Goal: Task Accomplishment & Management: Manage account settings

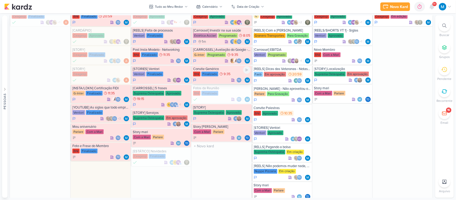
scroll to position [321, 0]
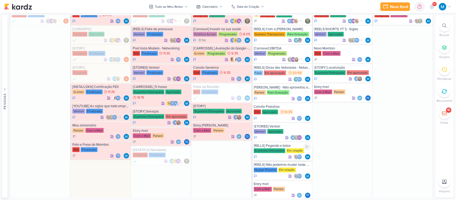
click at [290, 147] on div "[RELLS] Pegando a bolsa" at bounding box center [282, 145] width 57 height 4
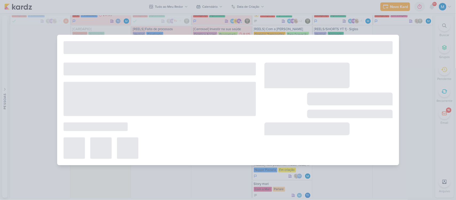
type input "[RELLS] Pegando a bolsa"
type input "[DATE] 23:59"
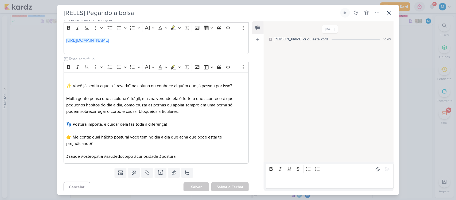
scroll to position [180, 0]
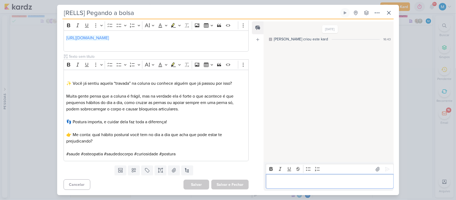
click at [290, 181] on p "Editor editing area: main" at bounding box center [330, 181] width 122 height 6
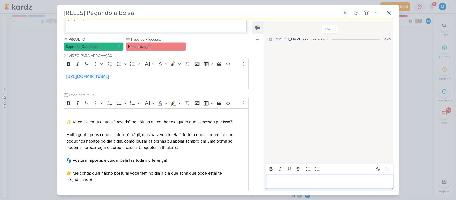
scroll to position [155, 0]
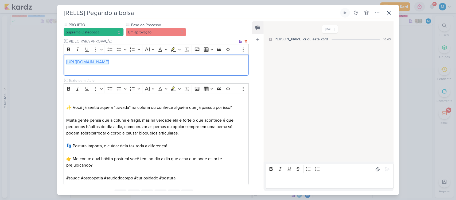
click at [109, 64] on link "[URL][DOMAIN_NAME]" at bounding box center [87, 61] width 43 height 5
click at [388, 11] on icon at bounding box center [389, 13] width 6 height 6
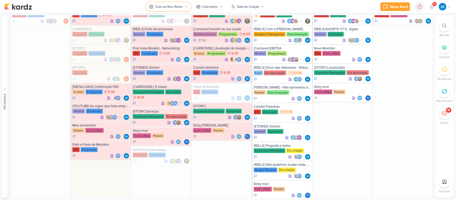
click at [185, 7] on icon at bounding box center [186, 6] width 3 height 3
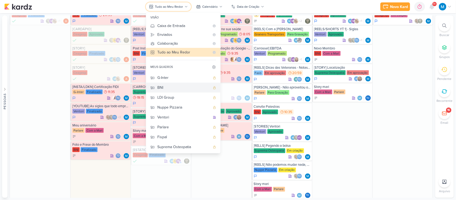
scroll to position [0, 0]
click at [179, 92] on button "FASB" at bounding box center [183, 97] width 74 height 10
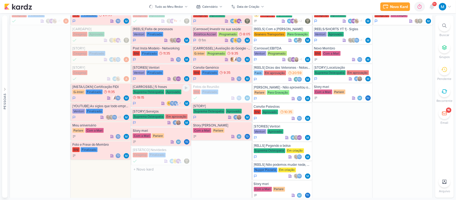
scroll to position [16, 0]
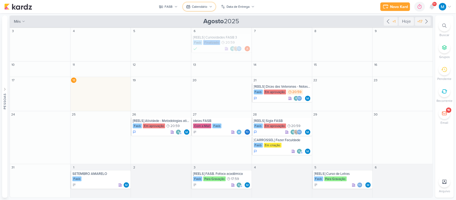
click at [207, 9] on div "Calendário" at bounding box center [199, 6] width 15 height 5
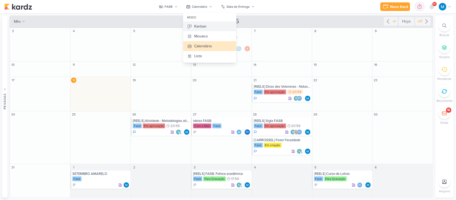
click at [204, 26] on div "Kanban" at bounding box center [200, 27] width 12 height 6
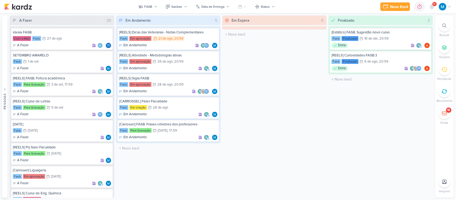
scroll to position [0, 0]
click at [269, 8] on button "Status" at bounding box center [265, 6] width 26 height 9
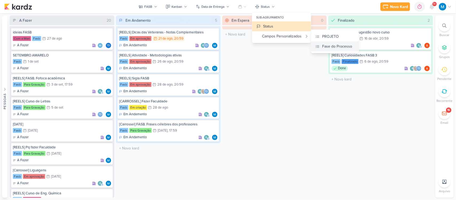
click at [325, 47] on div "Fase do Processo" at bounding box center [337, 47] width 30 height 6
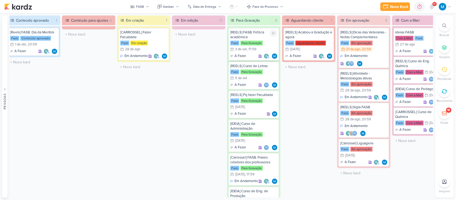
click at [246, 35] on div "[REELS] FASB. Fofoca acadêmica" at bounding box center [253, 35] width 47 height 10
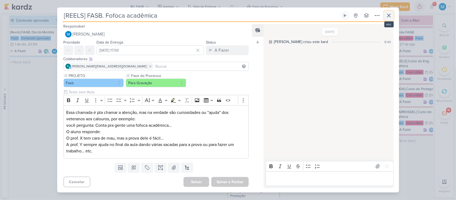
click at [389, 14] on icon at bounding box center [389, 15] width 6 height 6
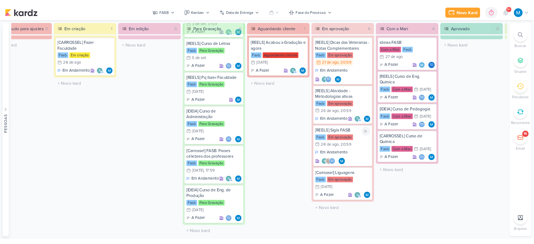
scroll to position [0, 198]
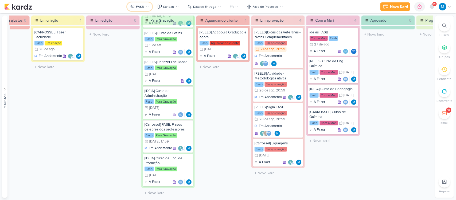
click at [147, 7] on icon at bounding box center [147, 6] width 3 height 3
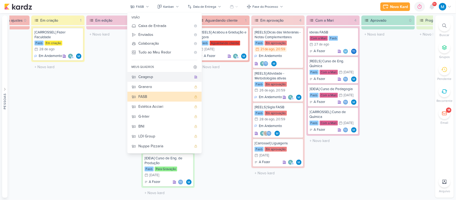
click at [150, 75] on div "Ceagesp" at bounding box center [165, 77] width 53 height 6
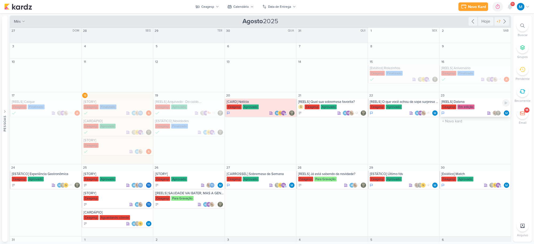
click at [456, 103] on div "[REELS] Datena" at bounding box center [476, 102] width 68 height 4
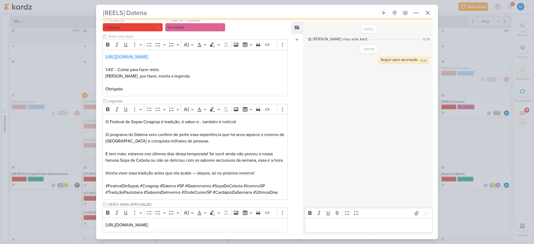
scroll to position [20, 0]
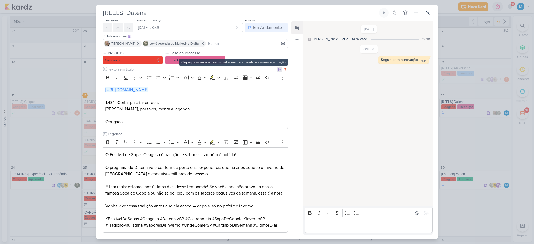
click at [278, 70] on icon at bounding box center [279, 69] width 3 height 3
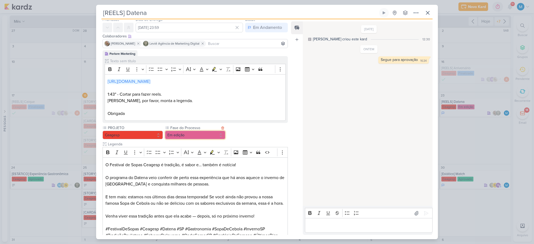
click at [210, 135] on button "Em edição" at bounding box center [195, 135] width 60 height 9
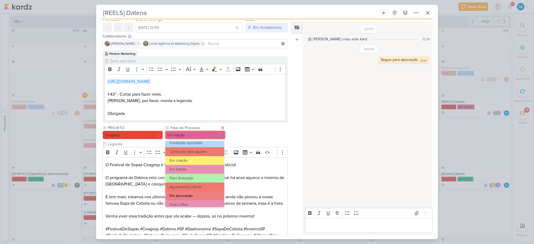
scroll to position [33, 0]
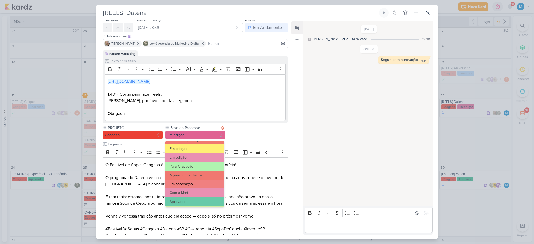
click at [194, 182] on button "Em aprovação" at bounding box center [194, 184] width 59 height 9
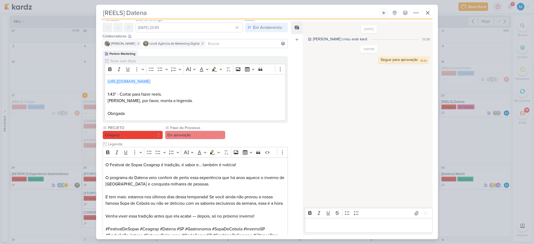
click at [229, 45] on input at bounding box center [247, 43] width 80 height 6
type input "mle"
click at [224, 55] on button "m [EMAIL_ADDRESS][DOMAIN_NAME]" at bounding box center [195, 54] width 185 height 10
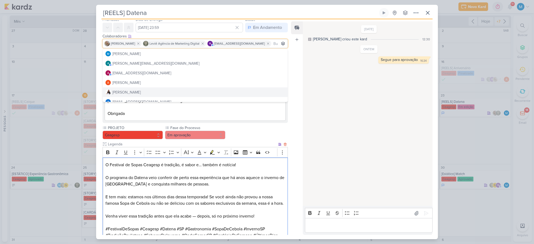
click at [256, 174] on p "O programa do Datena veio conferir de perto essa experiência que há anos aquece…" at bounding box center [196, 177] width 180 height 19
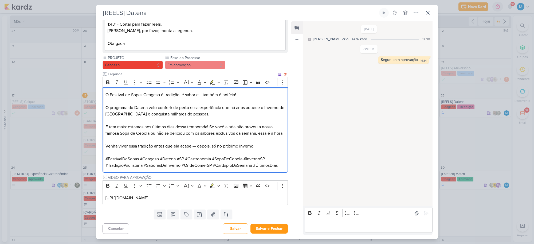
scroll to position [97, 0]
click at [270, 200] on button "Salvar e Fechar" at bounding box center [269, 229] width 37 height 10
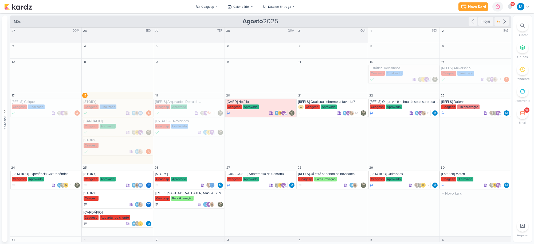
scroll to position [29, 0]
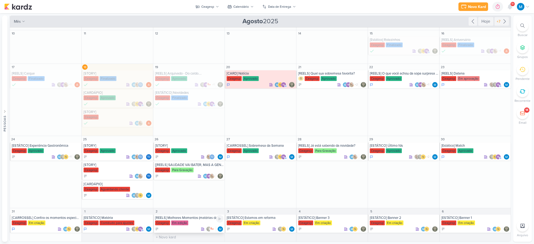
click at [196, 200] on div "[REELS] Melhores Momentos (matérias da TV) [GEOGRAPHIC_DATA] Em edição" at bounding box center [188, 224] width 71 height 18
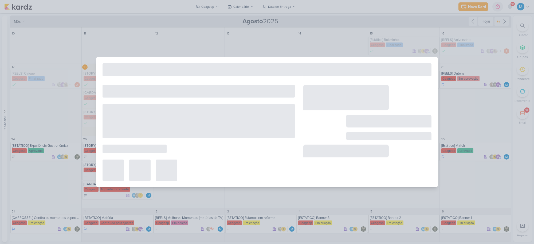
type input "[REELS] Melhores Momentos (matérias da TV)"
type input "[DATE] 23:59"
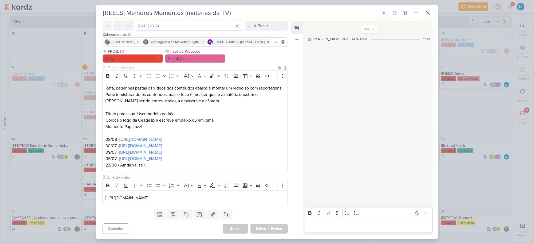
scroll to position [0, 0]
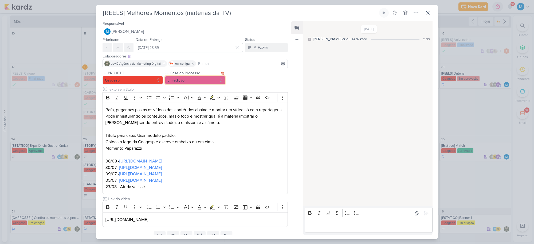
click at [192, 79] on button "Em edição" at bounding box center [195, 80] width 60 height 9
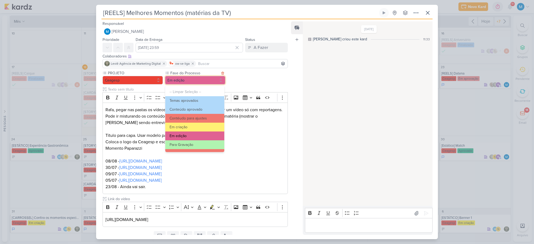
scroll to position [33, 0]
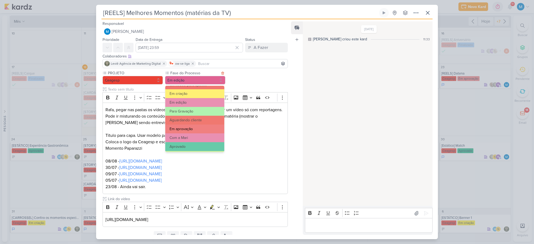
click at [197, 131] on button "Em aprovação" at bounding box center [194, 128] width 59 height 9
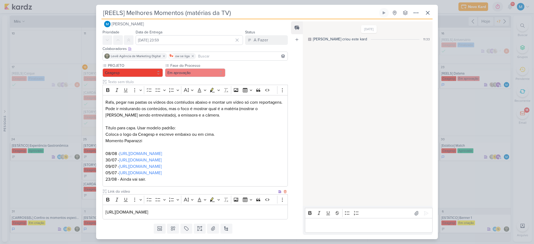
scroll to position [0, 0]
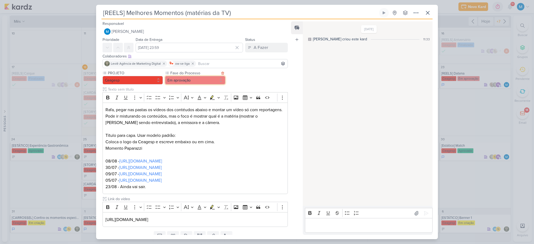
click at [209, 79] on button "Em aprovação" at bounding box center [195, 80] width 60 height 9
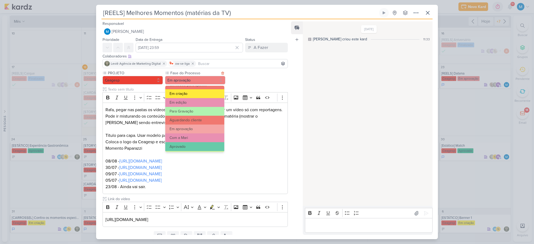
click at [205, 93] on button "Em criação" at bounding box center [194, 93] width 59 height 9
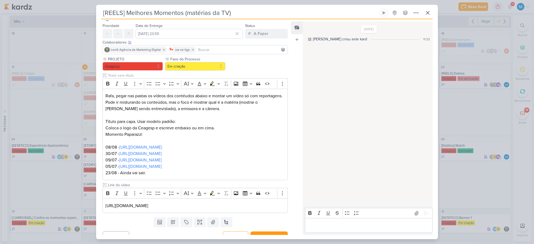
scroll to position [22, 0]
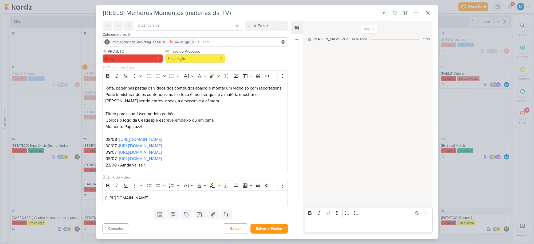
click at [318, 200] on p "Editor editing area: main" at bounding box center [369, 225] width 122 height 6
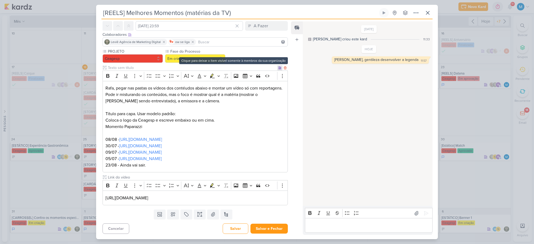
click at [278, 68] on icon at bounding box center [279, 67] width 3 height 3
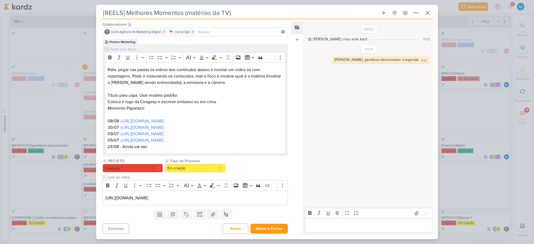
scroll to position [0, 0]
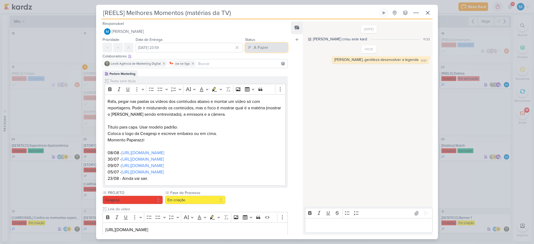
click at [268, 48] on button "A Fazer" at bounding box center [266, 48] width 43 height 10
click at [263, 75] on div "Em Andamento" at bounding box center [262, 78] width 25 height 6
click at [414, 15] on icon at bounding box center [416, 13] width 6 height 6
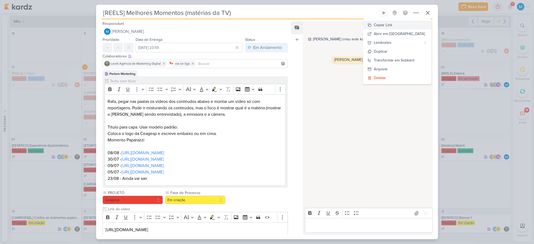
click at [403, 26] on button "Copiar Link" at bounding box center [397, 25] width 68 height 9
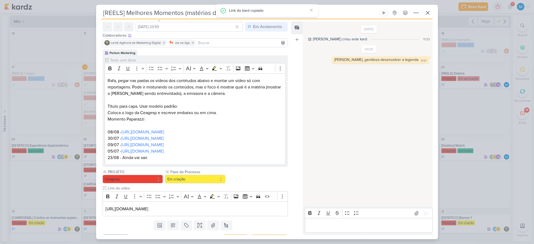
scroll to position [32, 0]
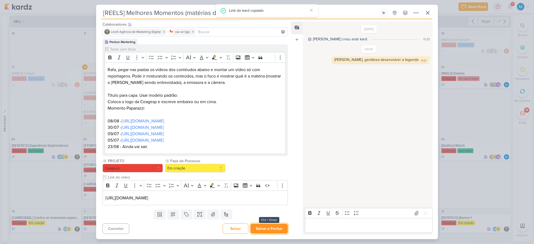
click at [274, 200] on button "Salvar e Fechar" at bounding box center [269, 229] width 37 height 10
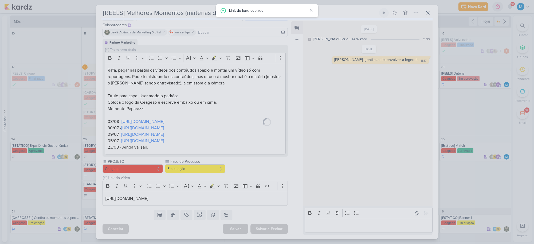
scroll to position [31, 0]
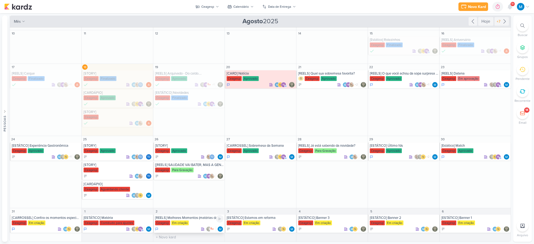
click at [200, 200] on div "[REELS] Melhores Momentos (matérias da TV)" at bounding box center [189, 218] width 68 height 4
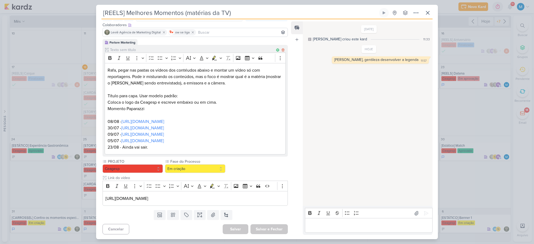
scroll to position [0, 0]
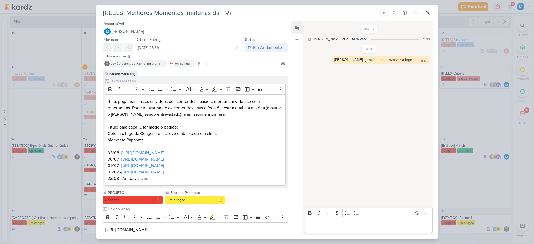
click at [217, 61] on input at bounding box center [241, 63] width 89 height 6
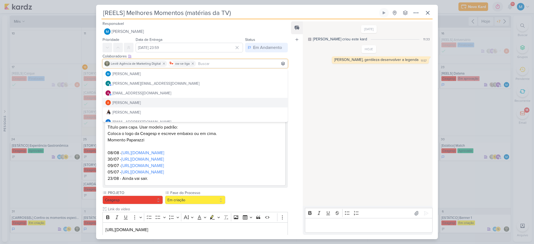
click at [290, 150] on div "Responsável [PERSON_NAME] Nenhum contato encontrado create new contact Novo Con…" at bounding box center [267, 129] width 342 height 220
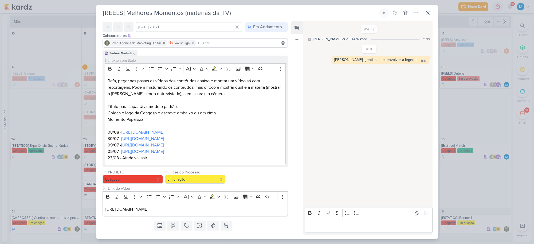
scroll to position [32, 0]
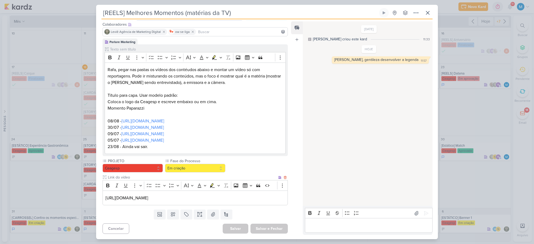
click at [256, 199] on p "[URL][DOMAIN_NAME]" at bounding box center [196, 198] width 180 height 6
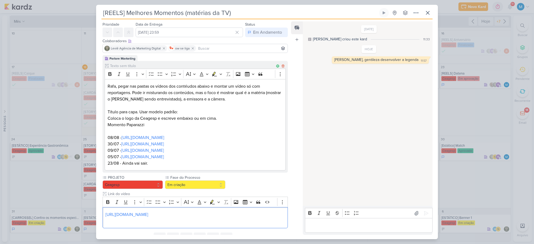
scroll to position [38, 0]
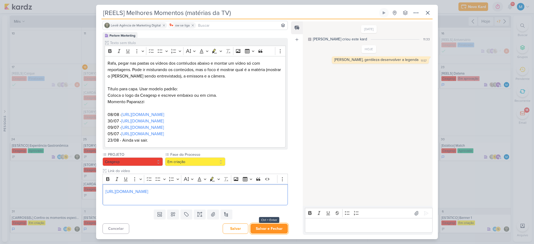
click at [270, 200] on button "Salvar e Fechar" at bounding box center [269, 229] width 37 height 10
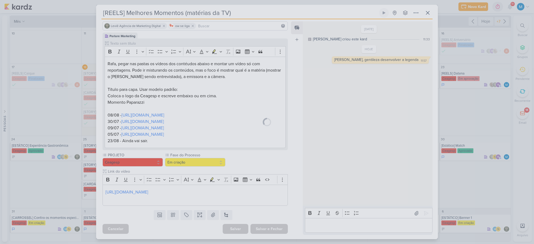
scroll to position [38, 0]
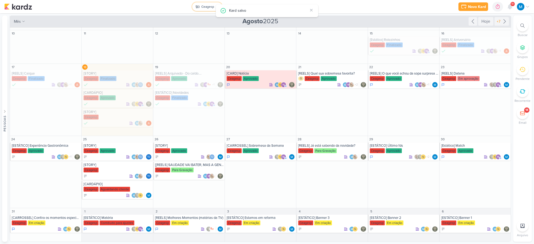
click at [203, 4] on div "Ceagesp" at bounding box center [207, 6] width 13 height 5
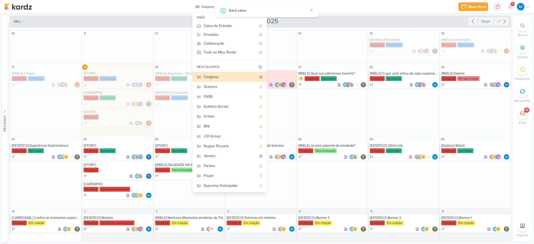
click at [170, 5] on div "Novo Kard Ctrl + k 0h0m Sessão desligada... Hoje 0h0m Semana 0h0m Mês 0h0m" at bounding box center [267, 6] width 526 height 13
